Goal: Task Accomplishment & Management: Use online tool/utility

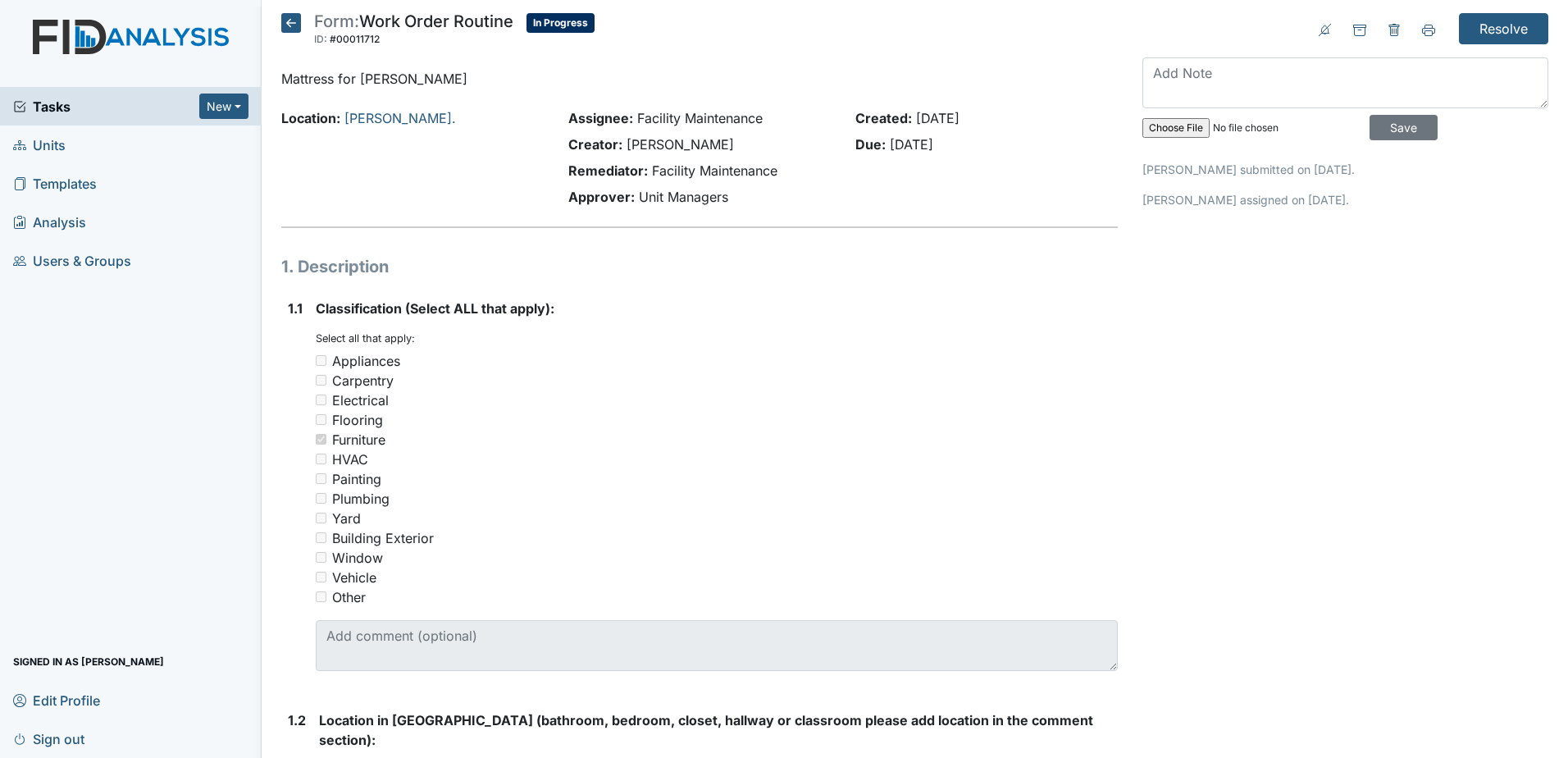
scroll to position [410, 0]
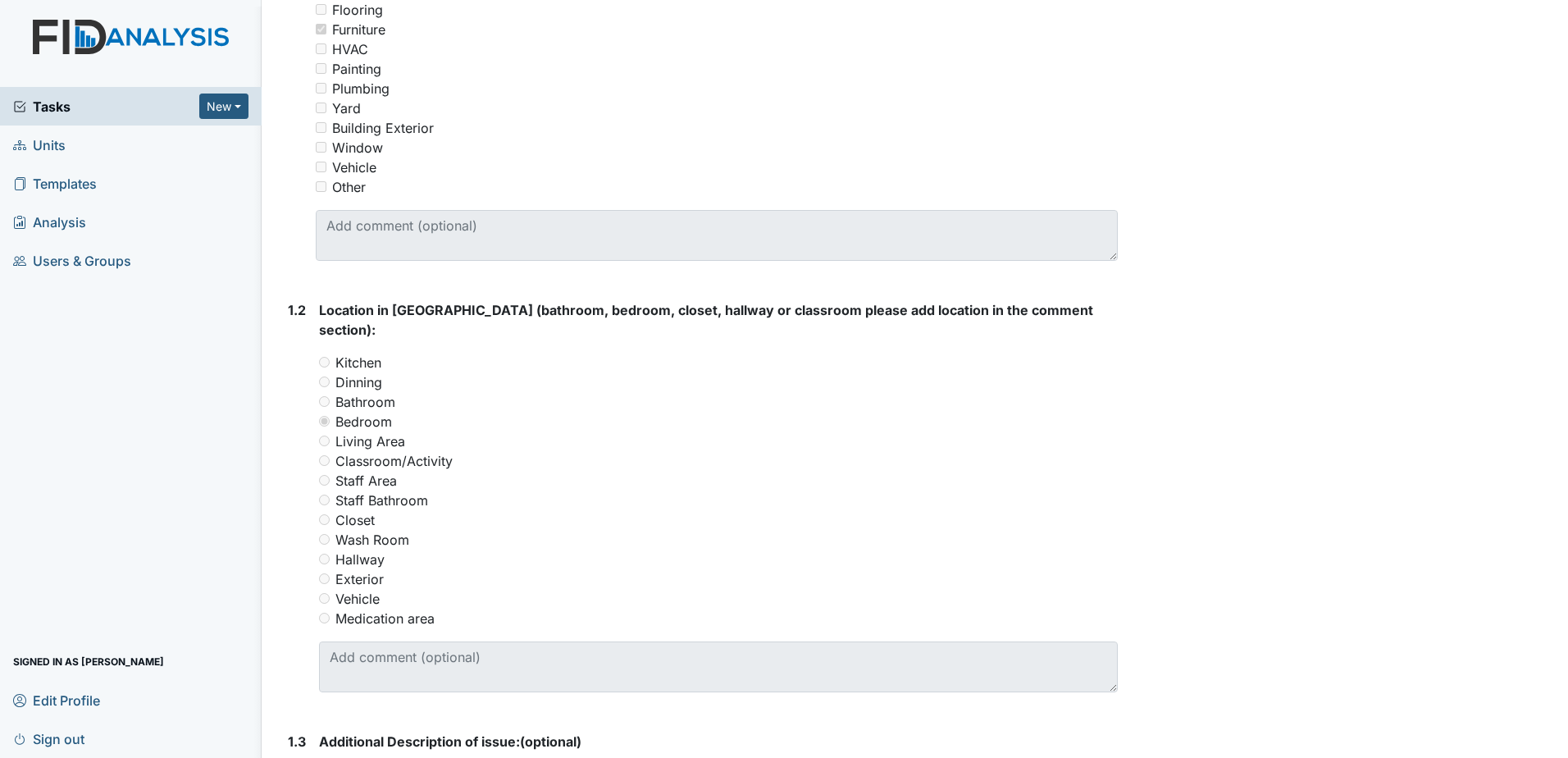
click at [97, 100] on span "Tasks" at bounding box center [106, 106] width 186 height 19
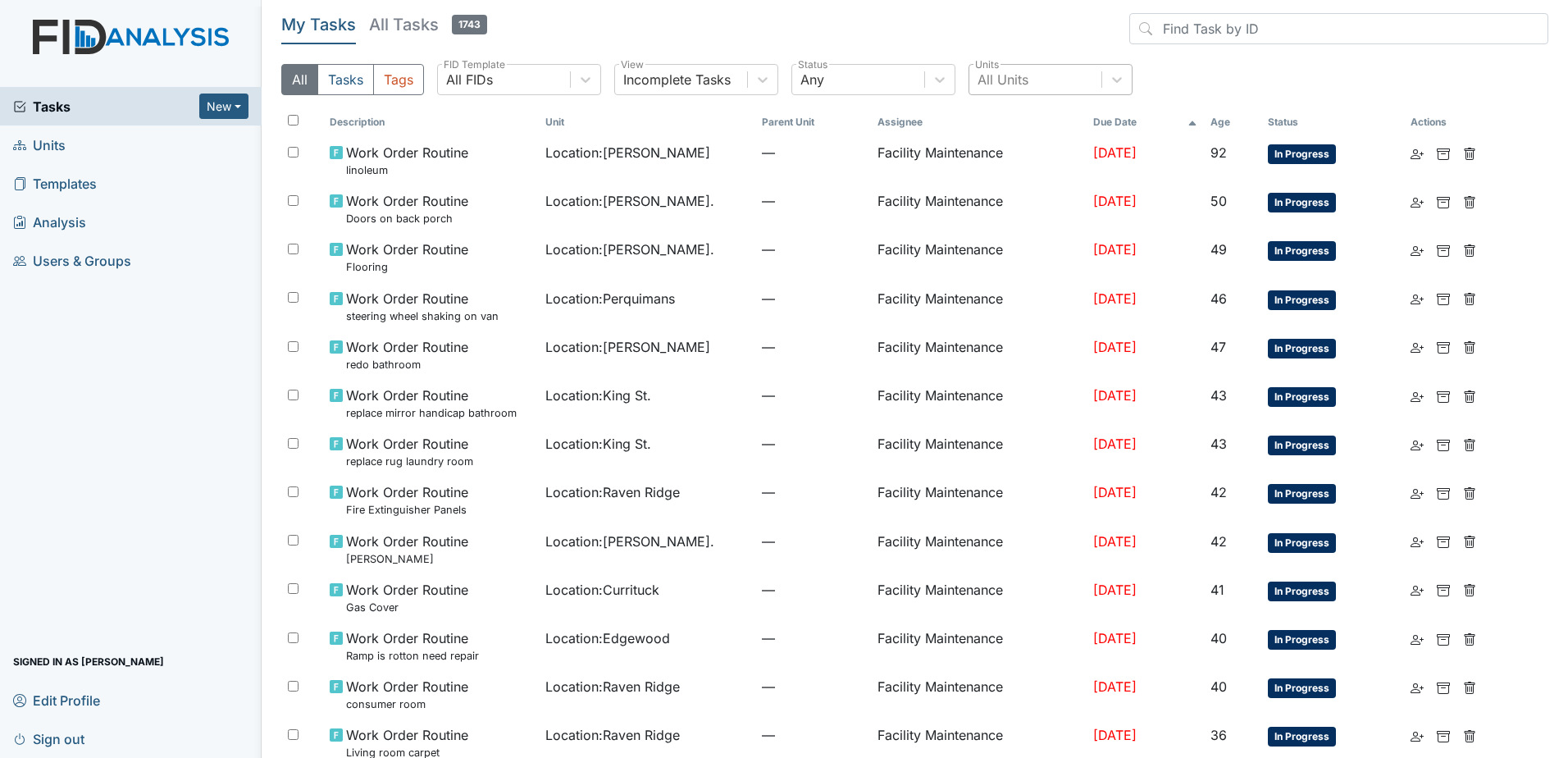
click at [1033, 75] on div "All Units" at bounding box center [1035, 79] width 132 height 30
type input "dare"
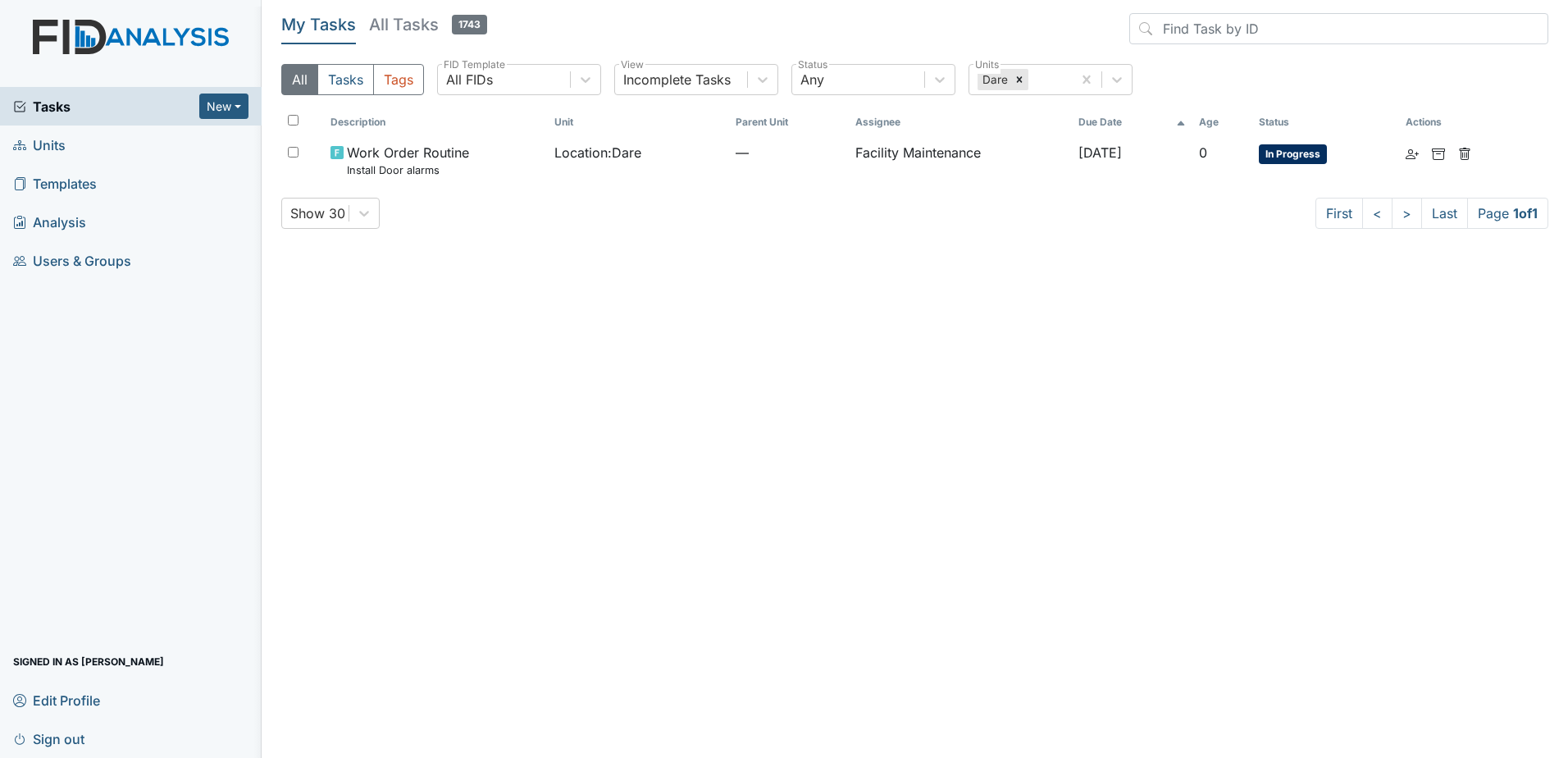
click at [402, 28] on h5 "All Tasks 1743" at bounding box center [428, 25] width 118 height 23
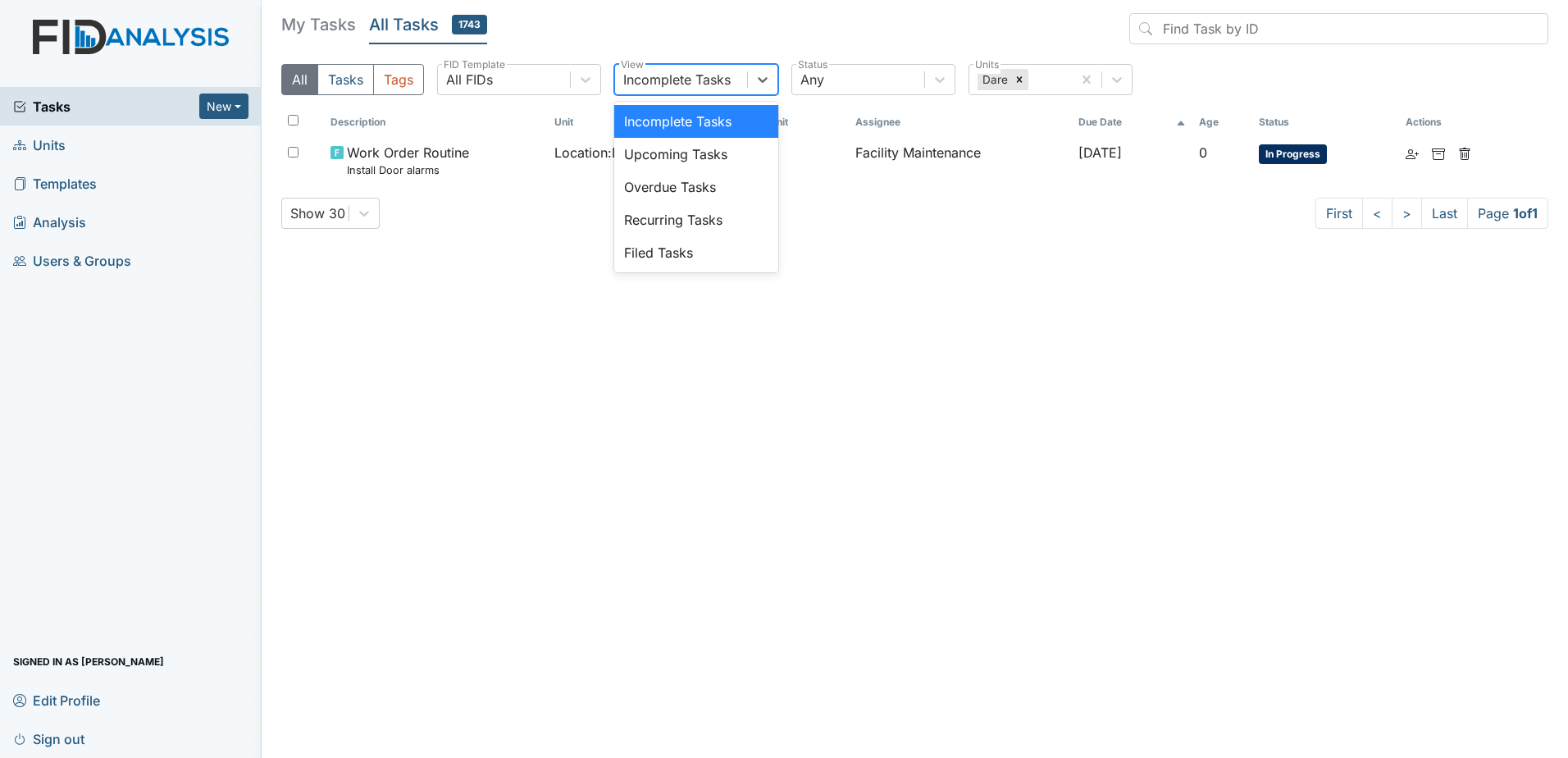
click at [743, 88] on div "Incomplete Tasks" at bounding box center [681, 79] width 132 height 30
click at [718, 245] on div "Filed Tasks" at bounding box center [696, 253] width 164 height 33
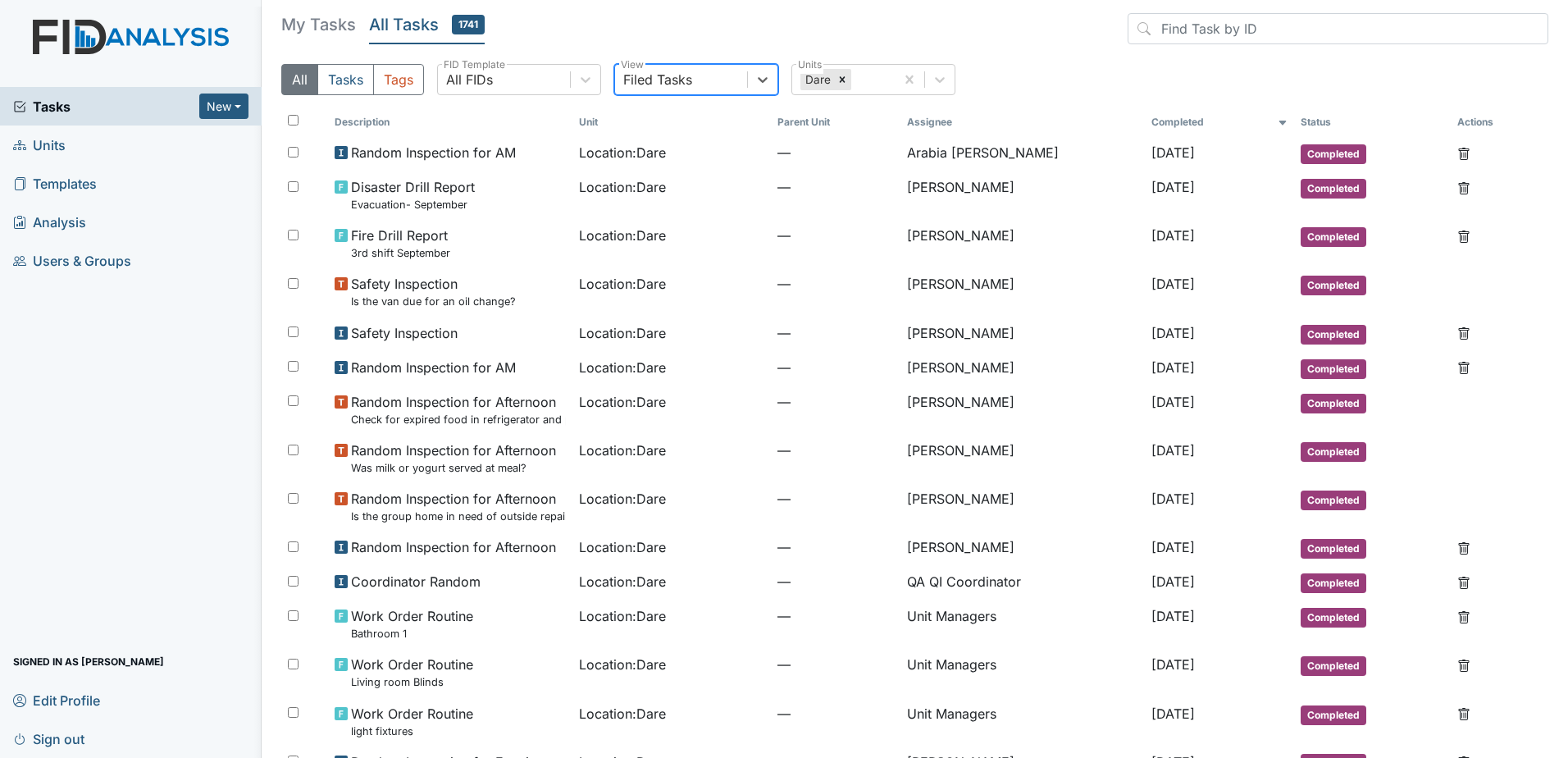
click at [597, 96] on div "All Tasks Tags All FIDs FID Template option Filed Tasks, selected. 0 results av…" at bounding box center [914, 86] width 1268 height 44
click at [592, 98] on div "All Tasks Tags All FIDs FID Template Filed Tasks View Dare Units" at bounding box center [914, 86] width 1268 height 44
click at [589, 75] on icon at bounding box center [585, 79] width 16 height 16
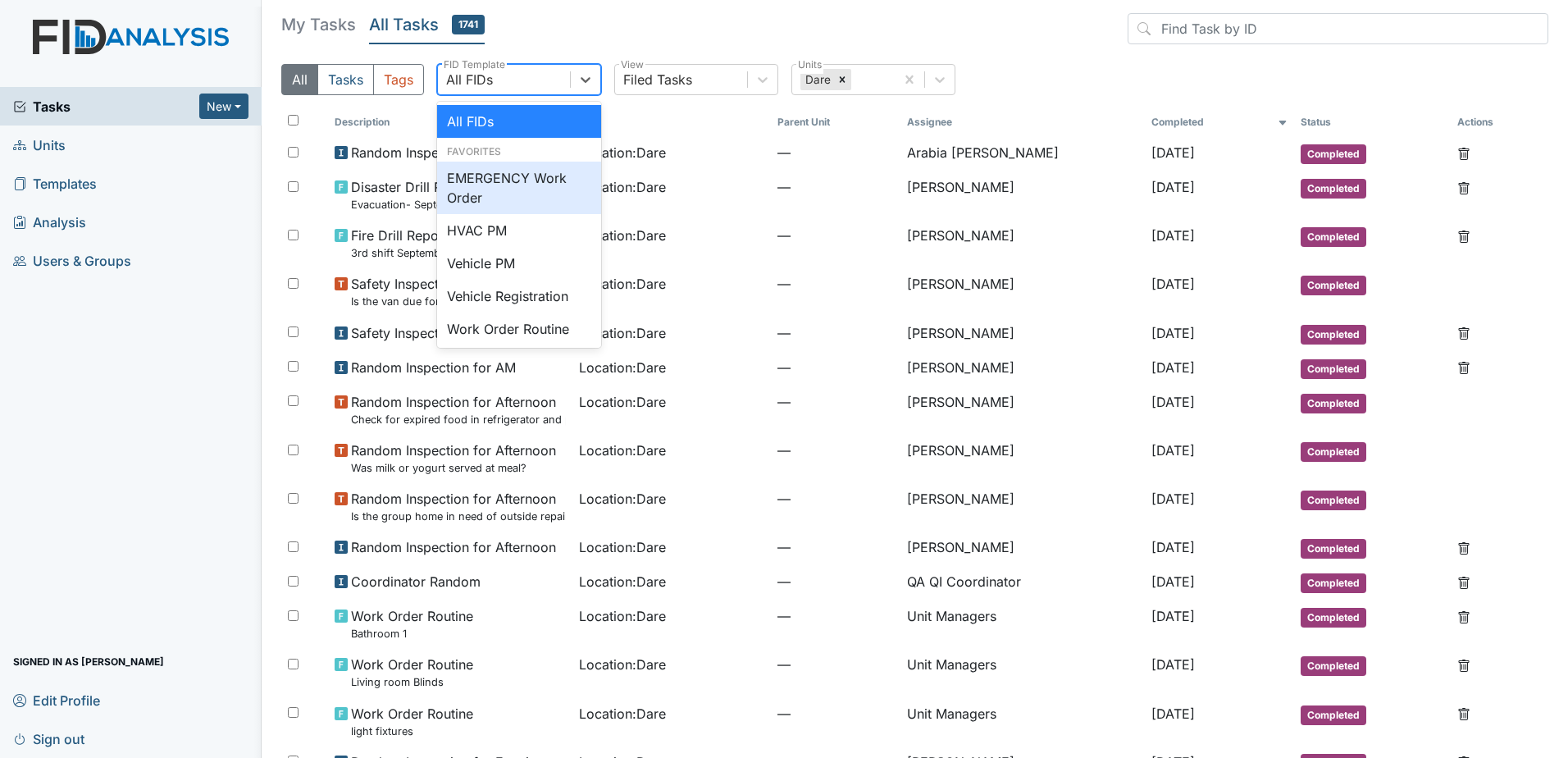
click at [570, 182] on div "EMERGENCY Work Order" at bounding box center [519, 187] width 164 height 52
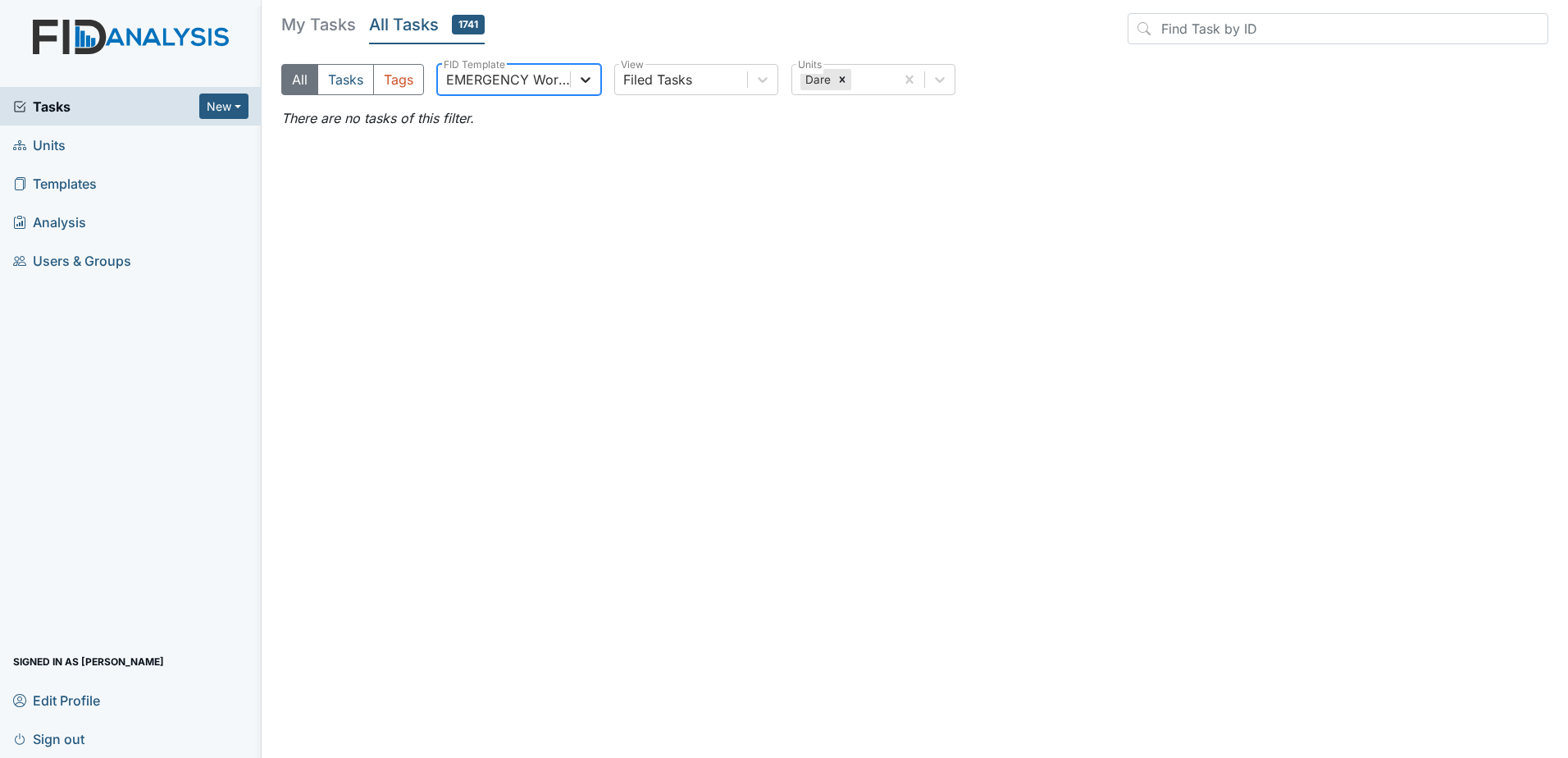
click at [587, 83] on icon at bounding box center [585, 79] width 16 height 16
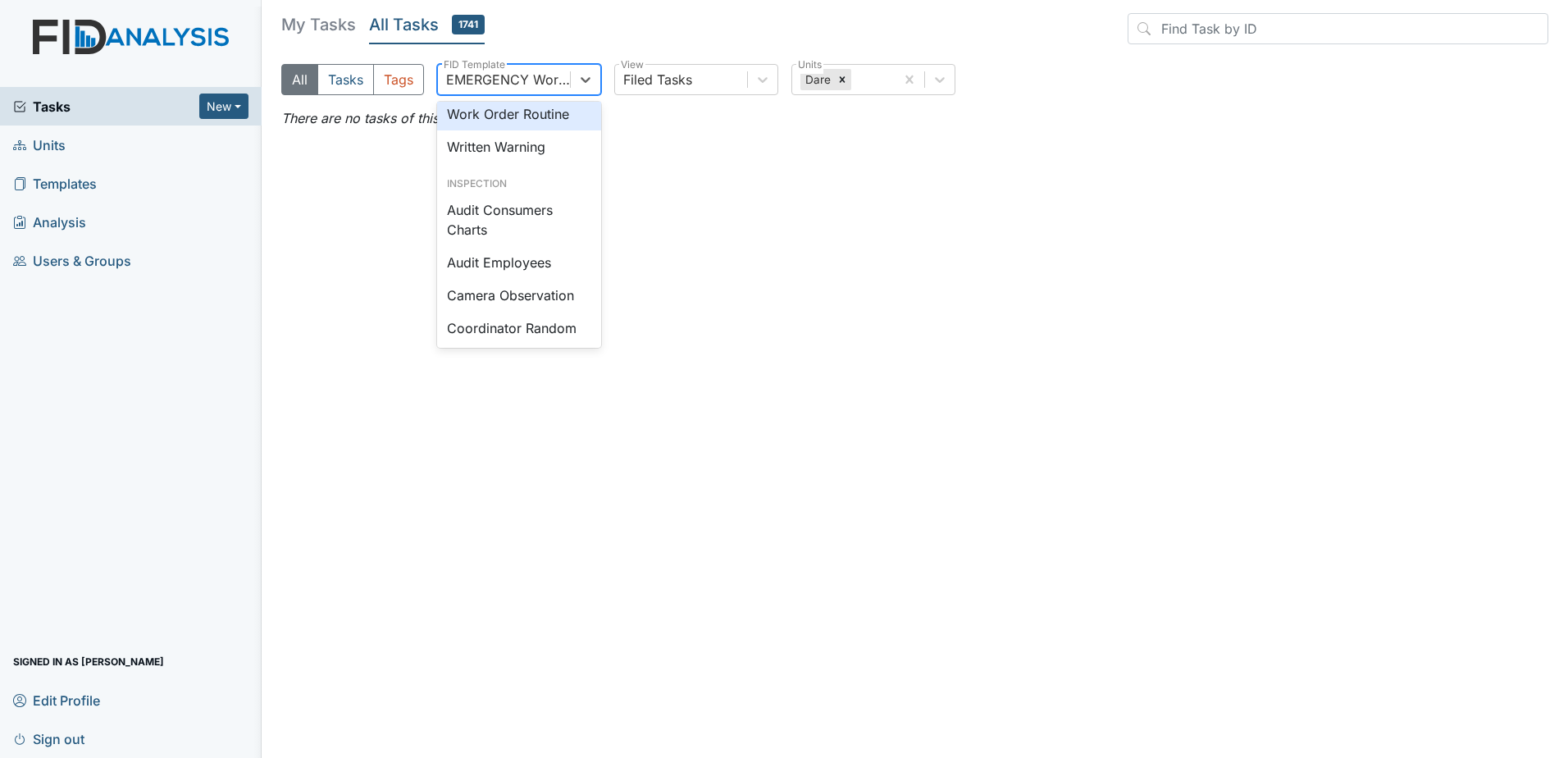
click at [537, 130] on div "Work Order Routine" at bounding box center [519, 114] width 164 height 33
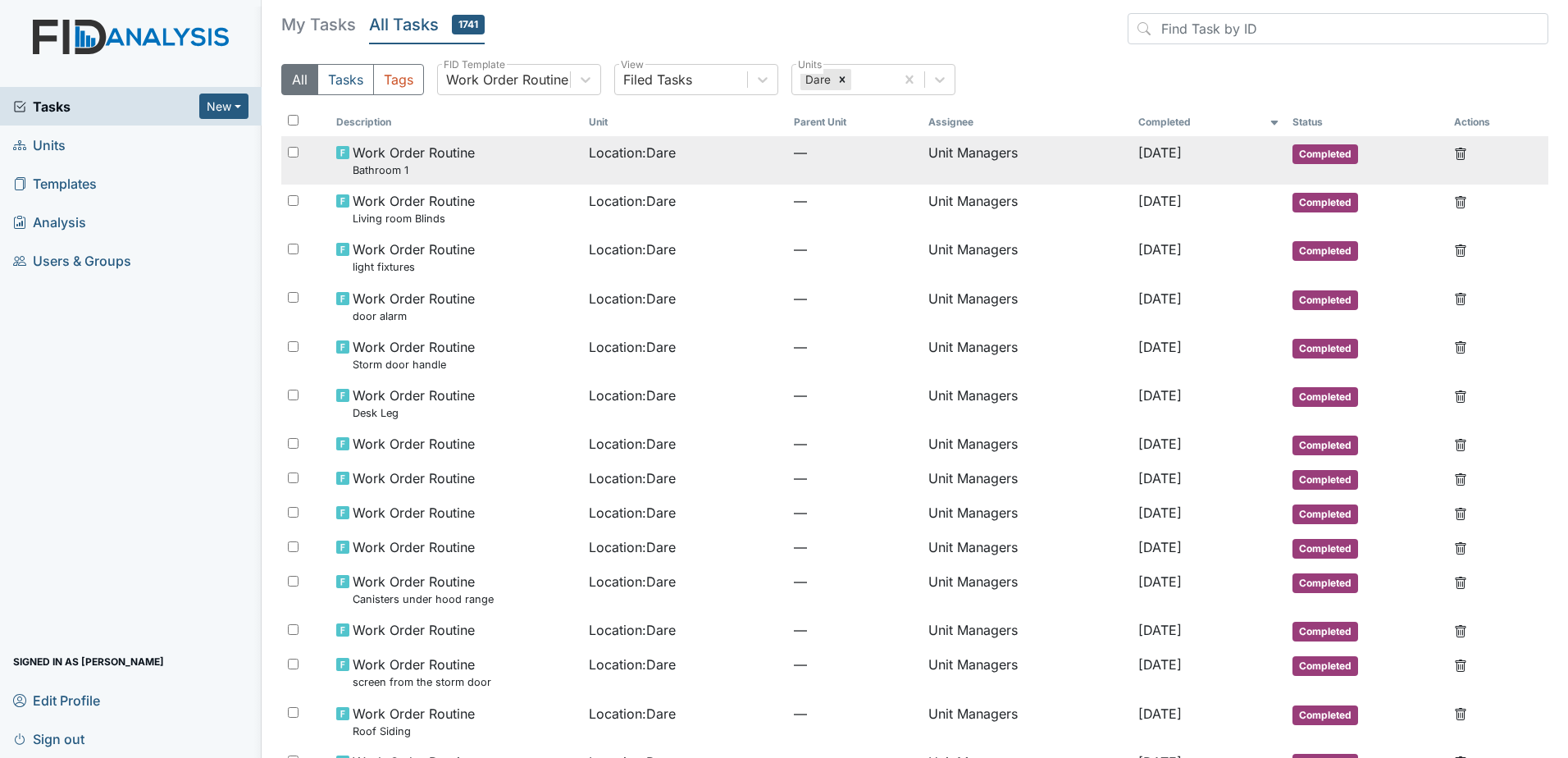
click at [662, 163] on td "Location : Dare" at bounding box center [685, 160] width 205 height 48
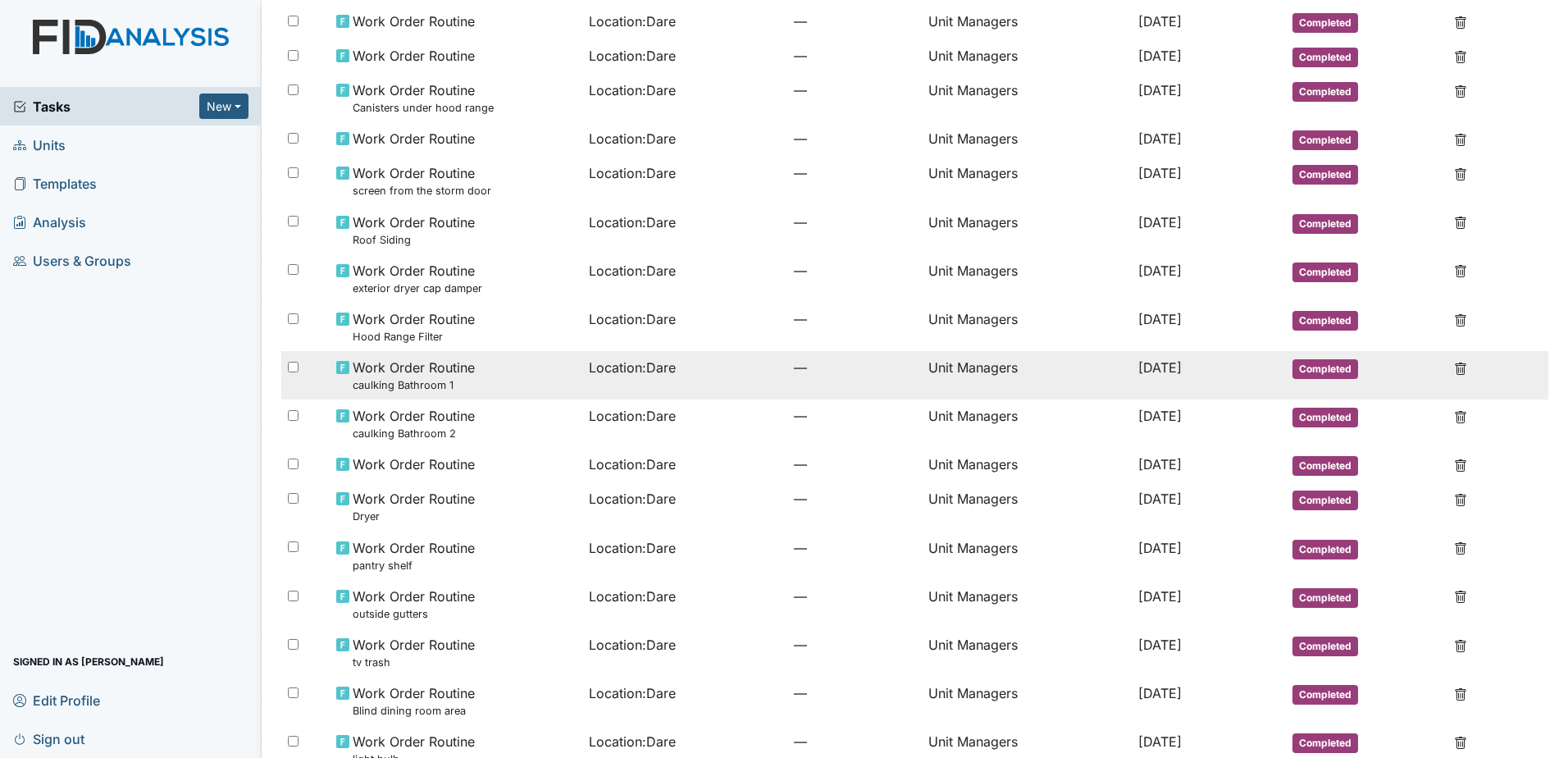
scroll to position [657, 0]
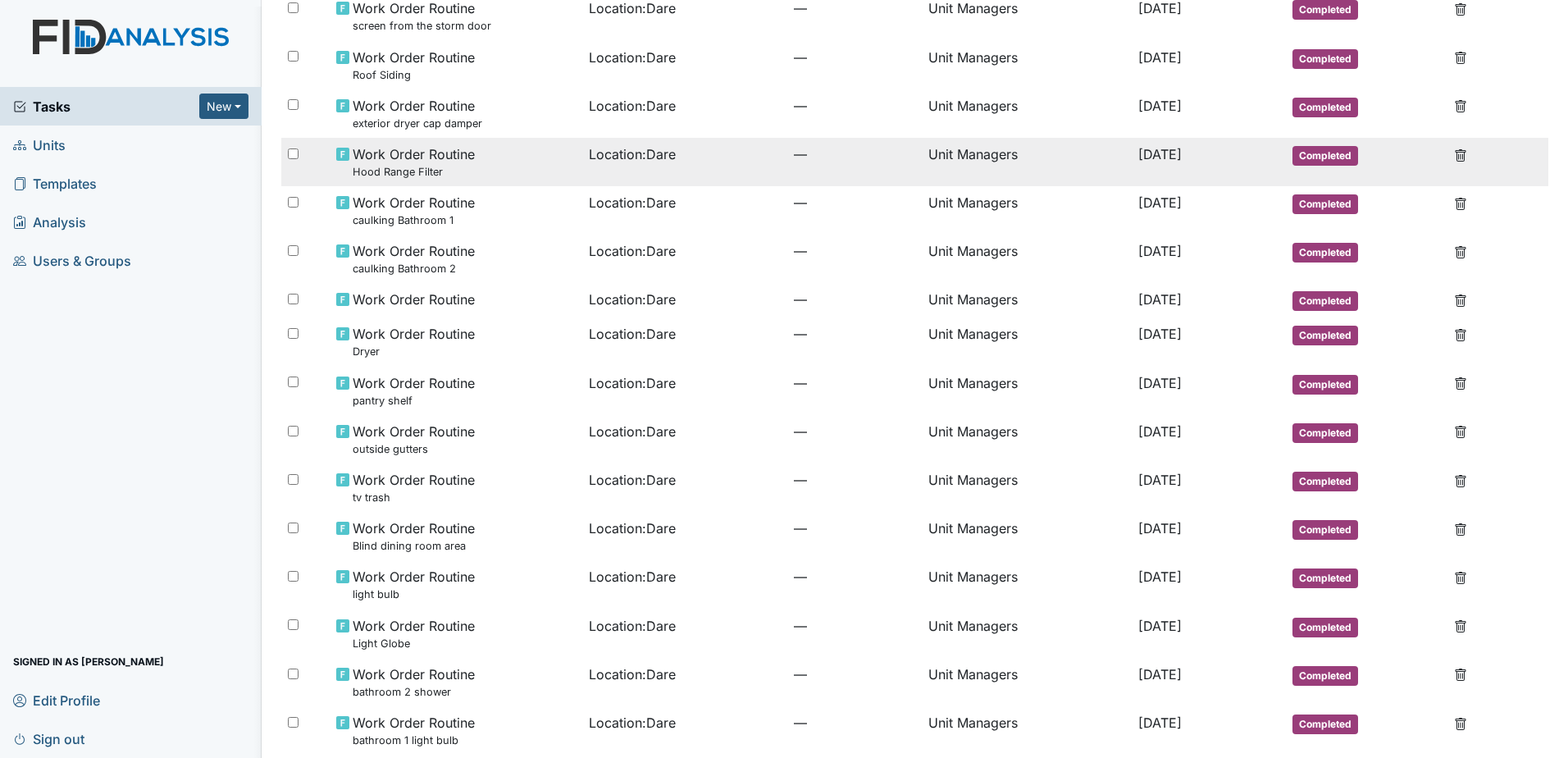
click at [582, 172] on td "Location : Dare" at bounding box center [685, 162] width 205 height 48
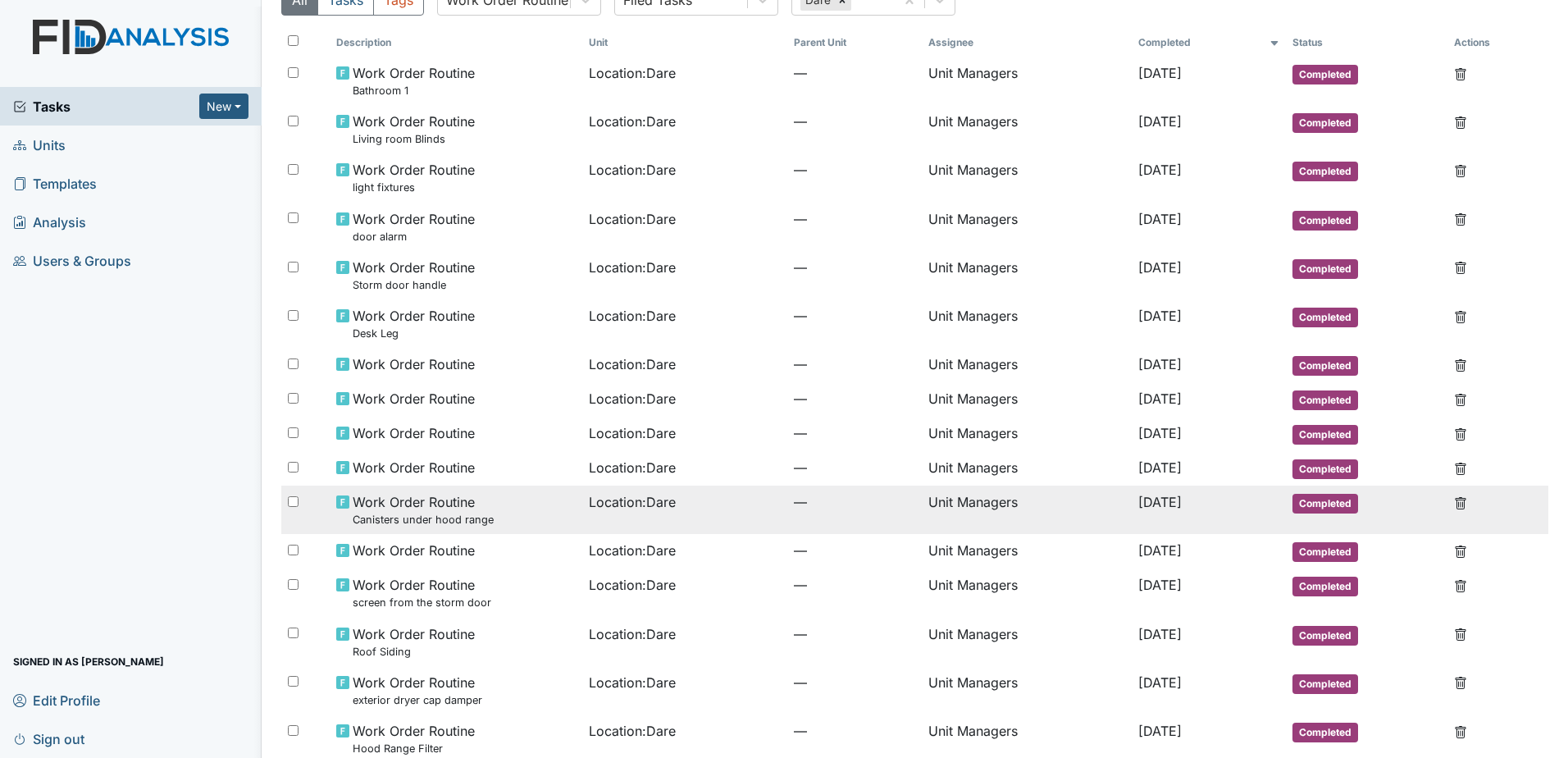
scroll to position [0, 0]
